Goal: Information Seeking & Learning: Learn about a topic

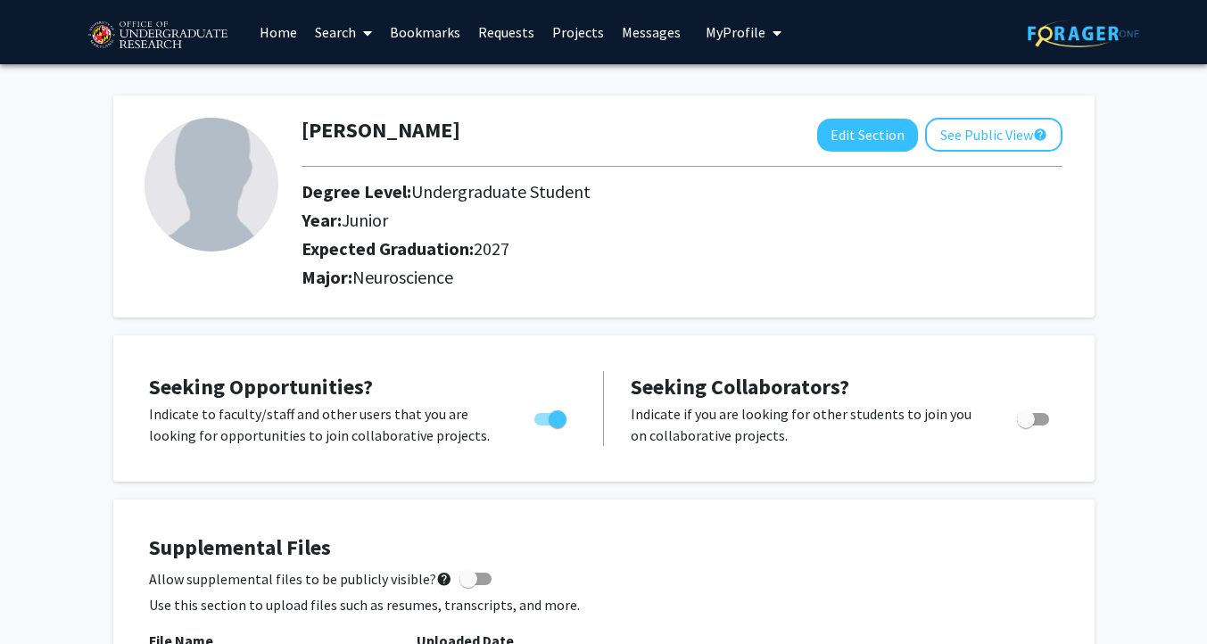
drag, startPoint x: 0, startPoint y: 0, endPoint x: 292, endPoint y: 46, distance: 295.4
click at [292, 46] on link "Home" at bounding box center [278, 32] width 55 height 62
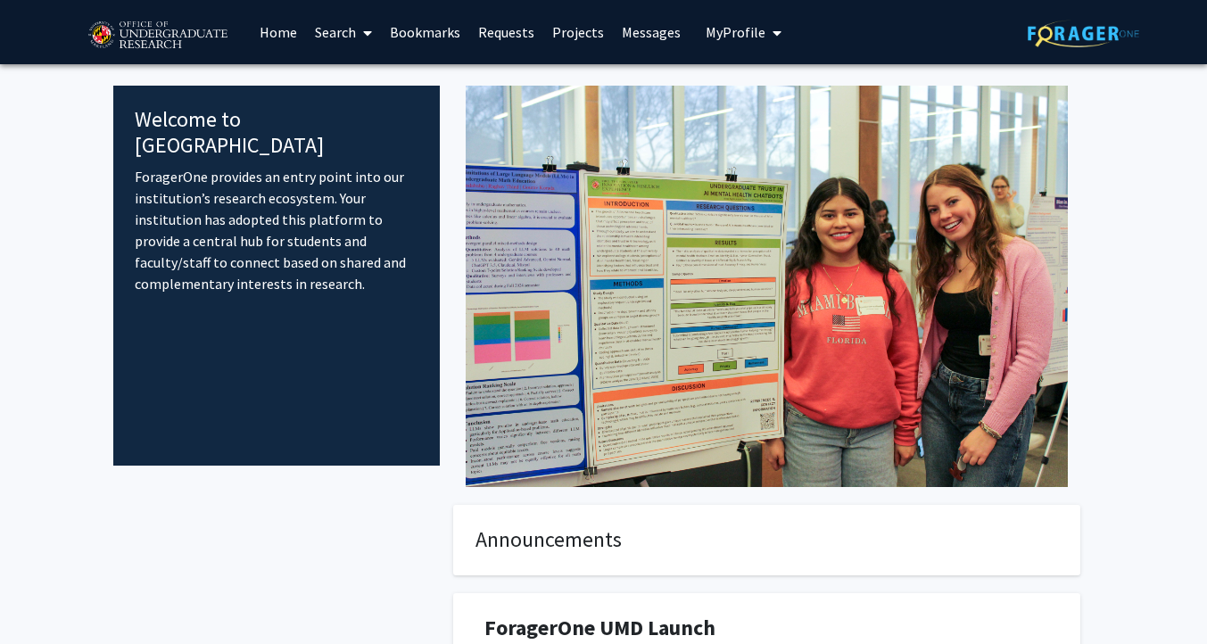
click at [368, 36] on icon at bounding box center [367, 33] width 9 height 14
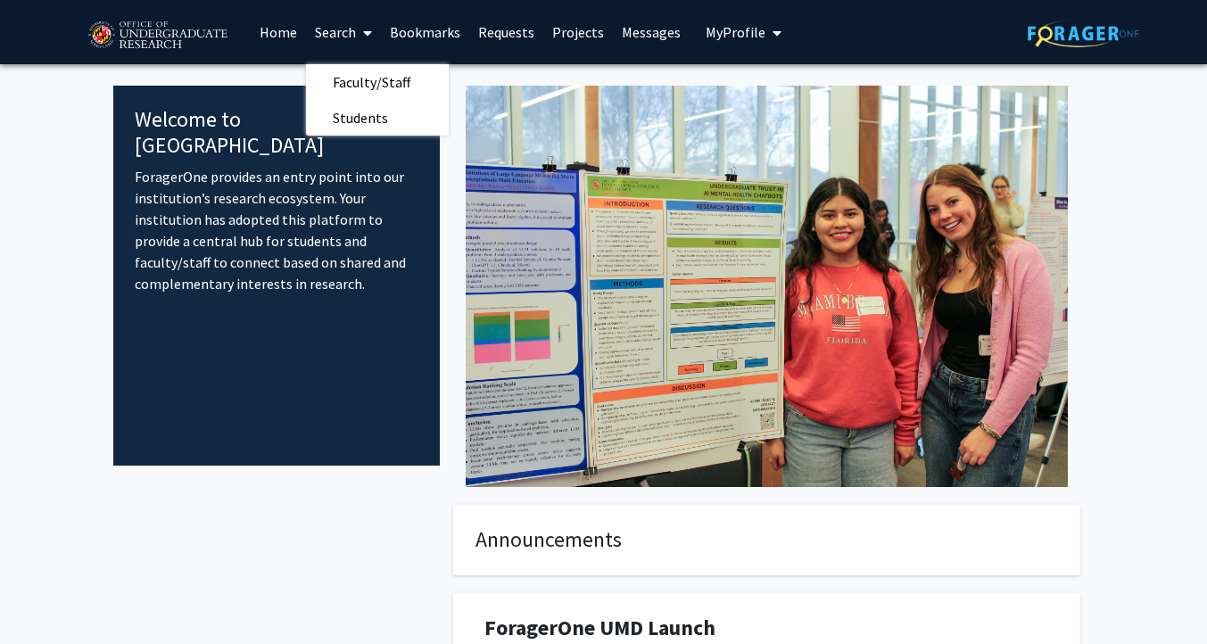
click at [327, 30] on link "Search" at bounding box center [343, 32] width 75 height 62
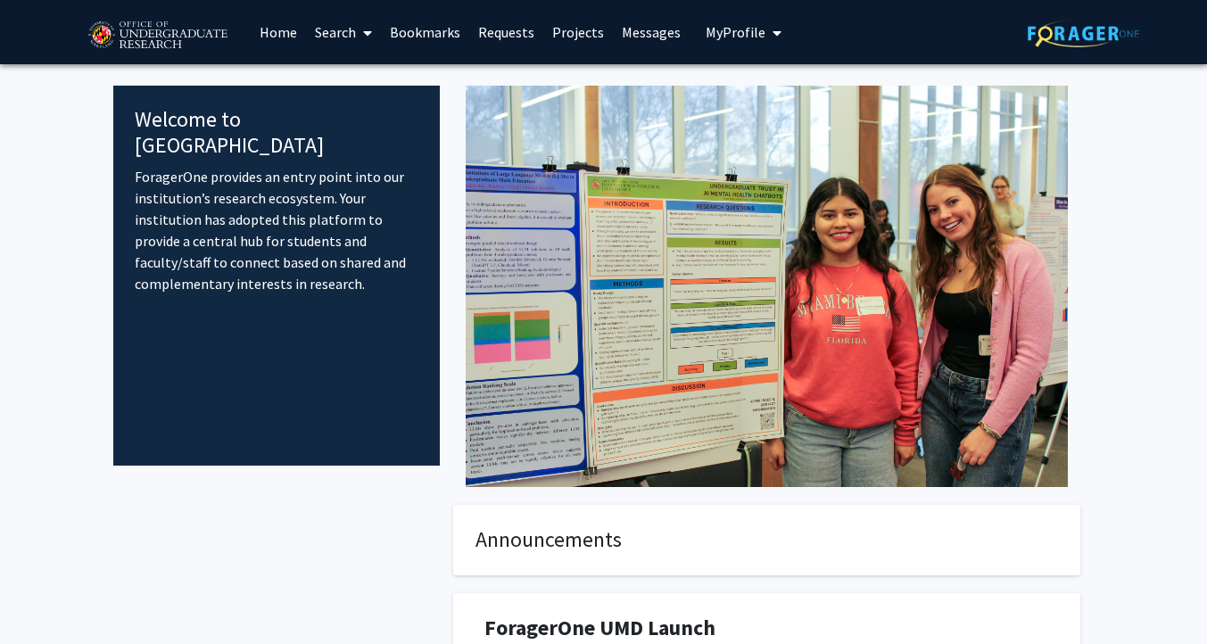
click at [332, 34] on link "Search" at bounding box center [343, 32] width 75 height 62
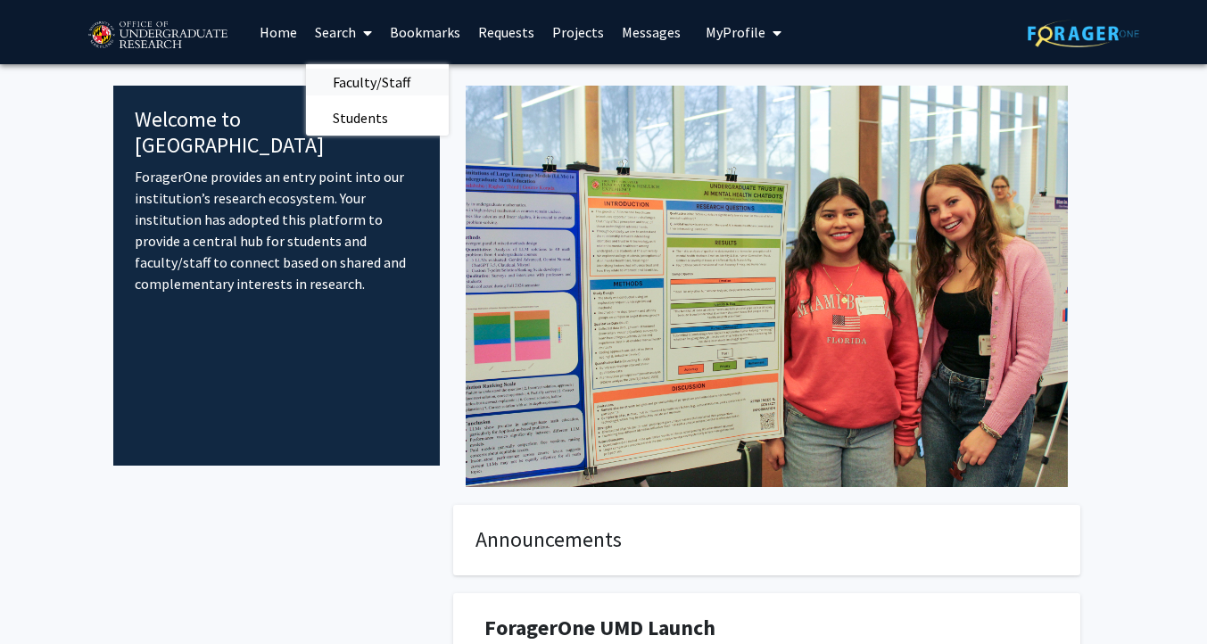
click at [341, 75] on span "Faculty/Staff" at bounding box center [371, 82] width 131 height 36
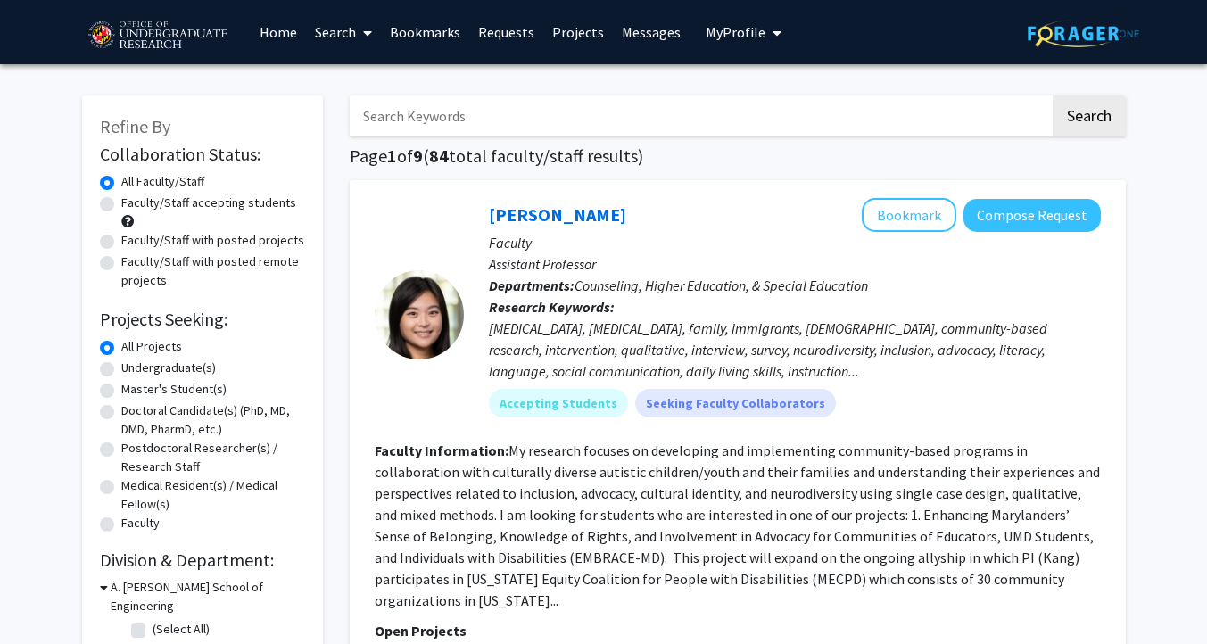
click at [170, 204] on label "Faculty/Staff accepting students" at bounding box center [208, 203] width 175 height 19
click at [133, 204] on input "Faculty/Staff accepting students" at bounding box center [127, 200] width 12 height 12
radio input "true"
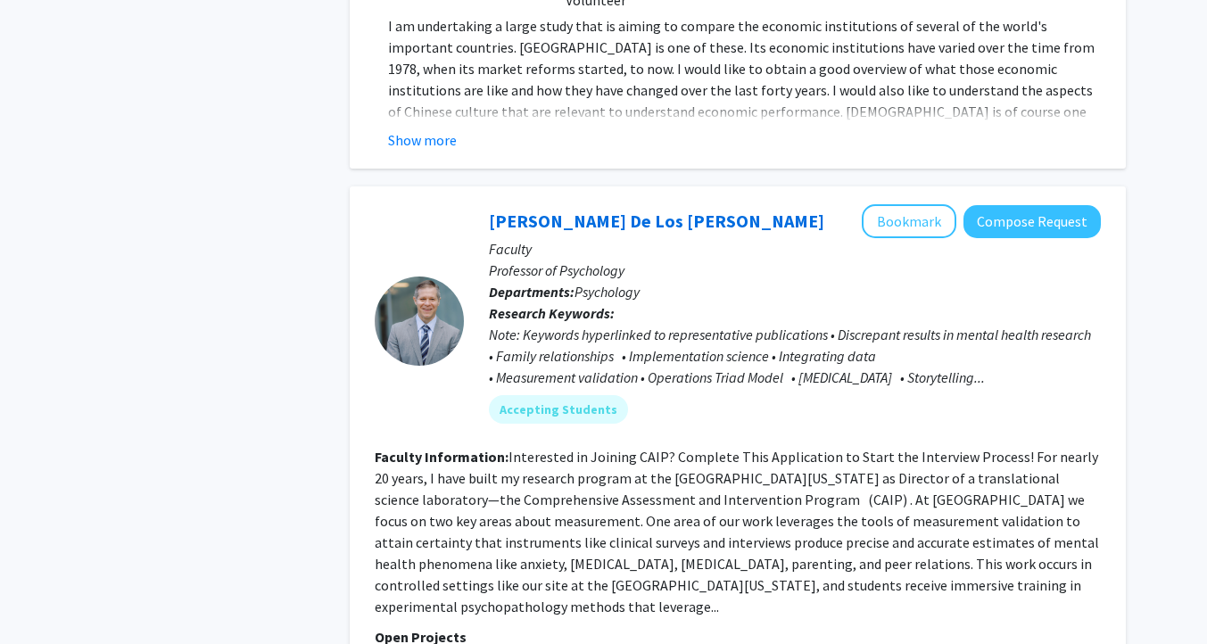
scroll to position [3252, 0]
